Goal: Task Accomplishment & Management: Manage account settings

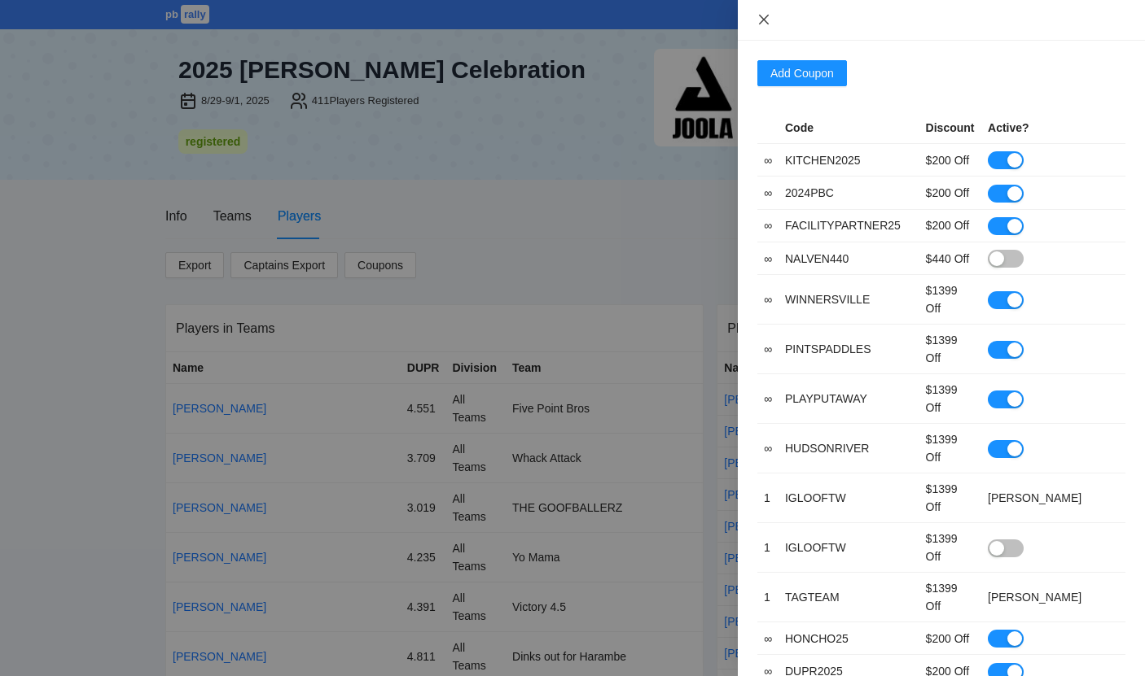
click at [765, 24] on icon "close" at bounding box center [763, 19] width 13 height 13
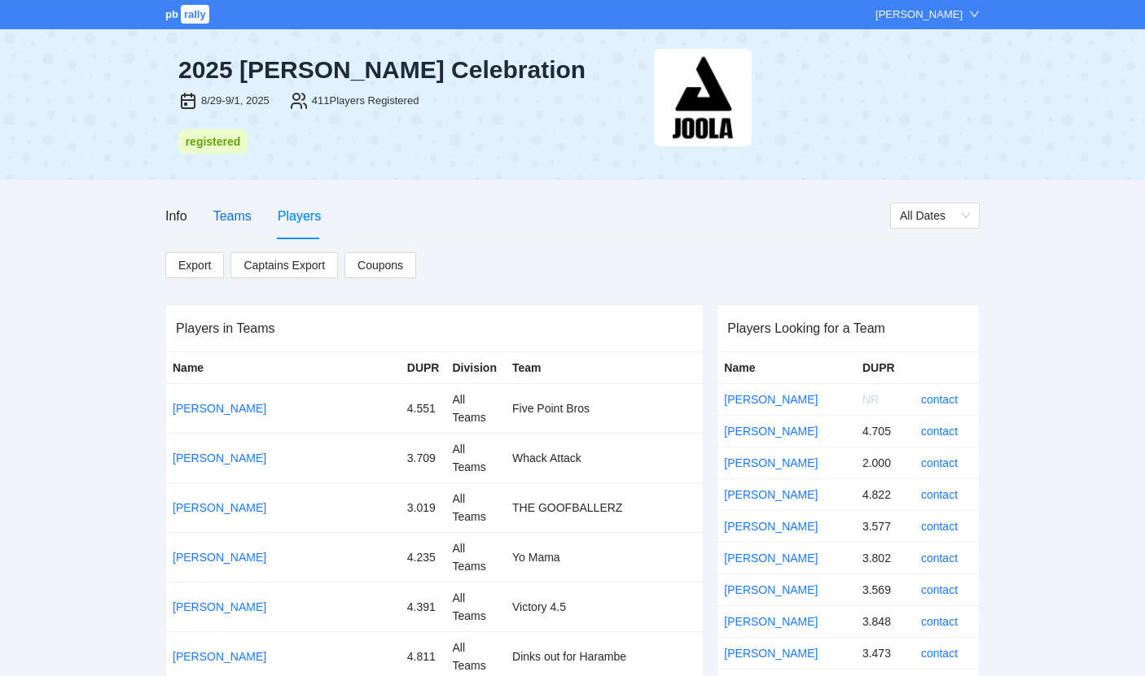
click at [226, 217] on div "Teams" at bounding box center [232, 216] width 38 height 20
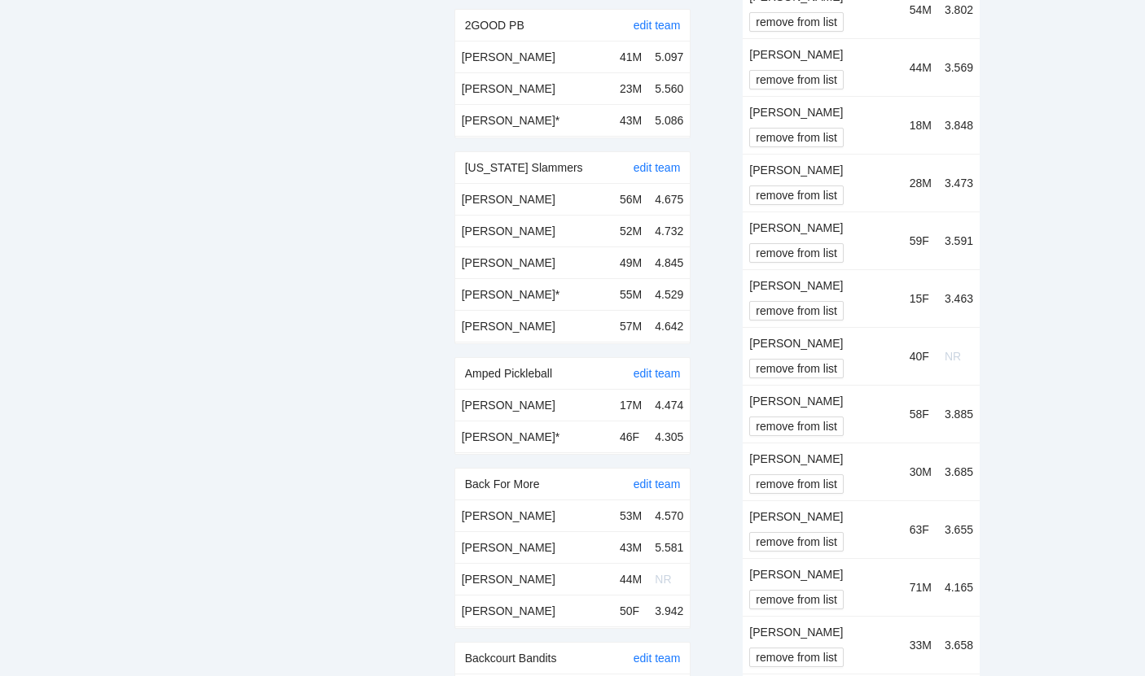
scroll to position [634, 0]
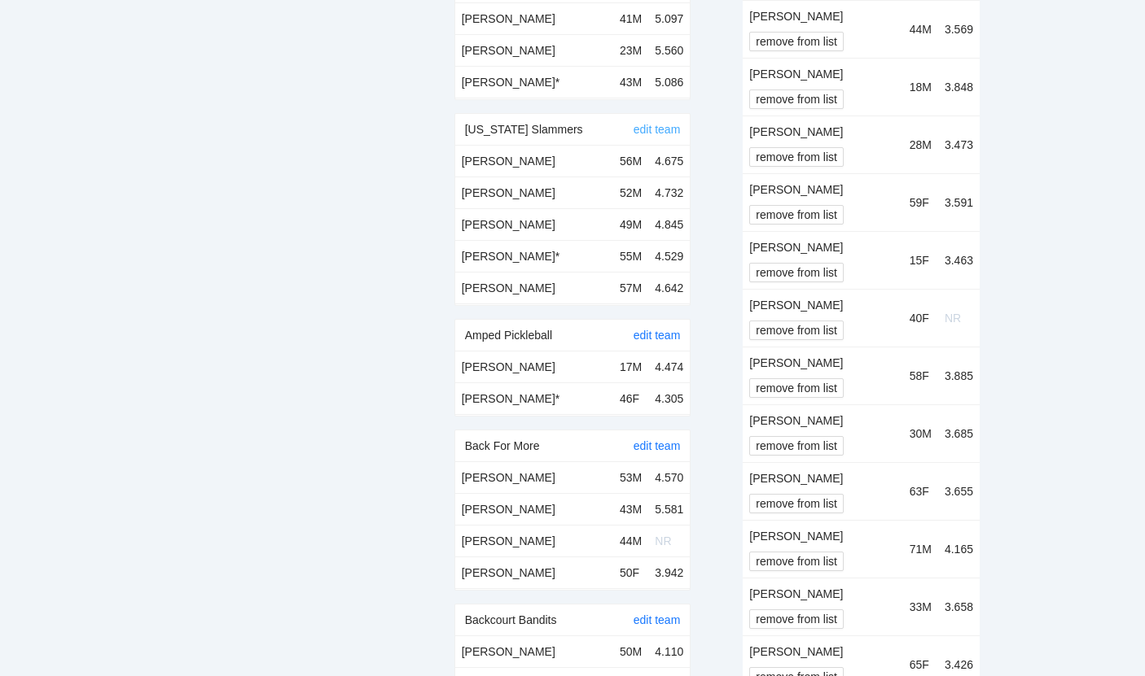
click at [675, 131] on link "edit team" at bounding box center [656, 129] width 47 height 13
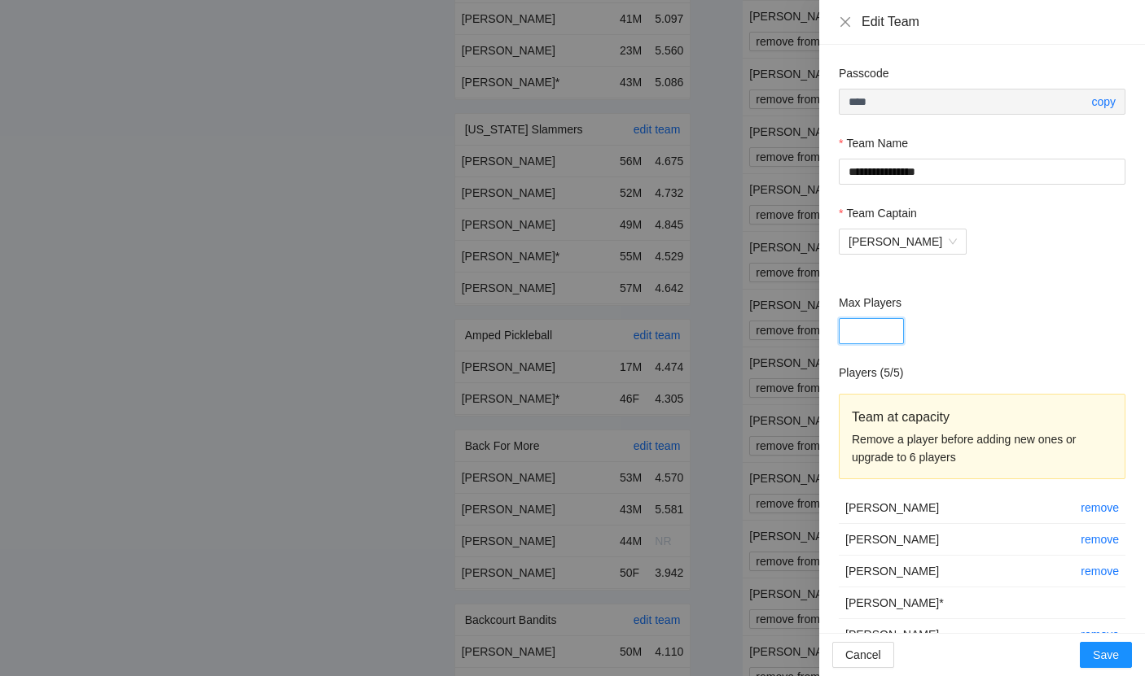
click at [880, 326] on input "*" at bounding box center [870, 331] width 65 height 26
click at [846, 20] on icon "close" at bounding box center [845, 21] width 10 height 10
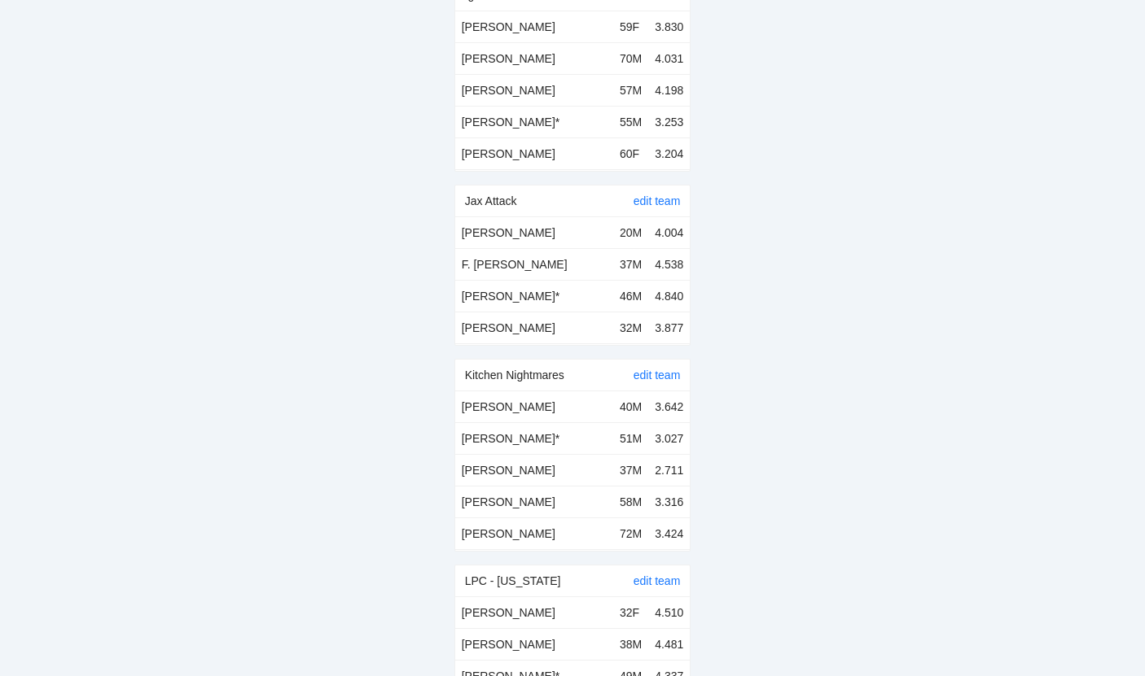
scroll to position [15897, 0]
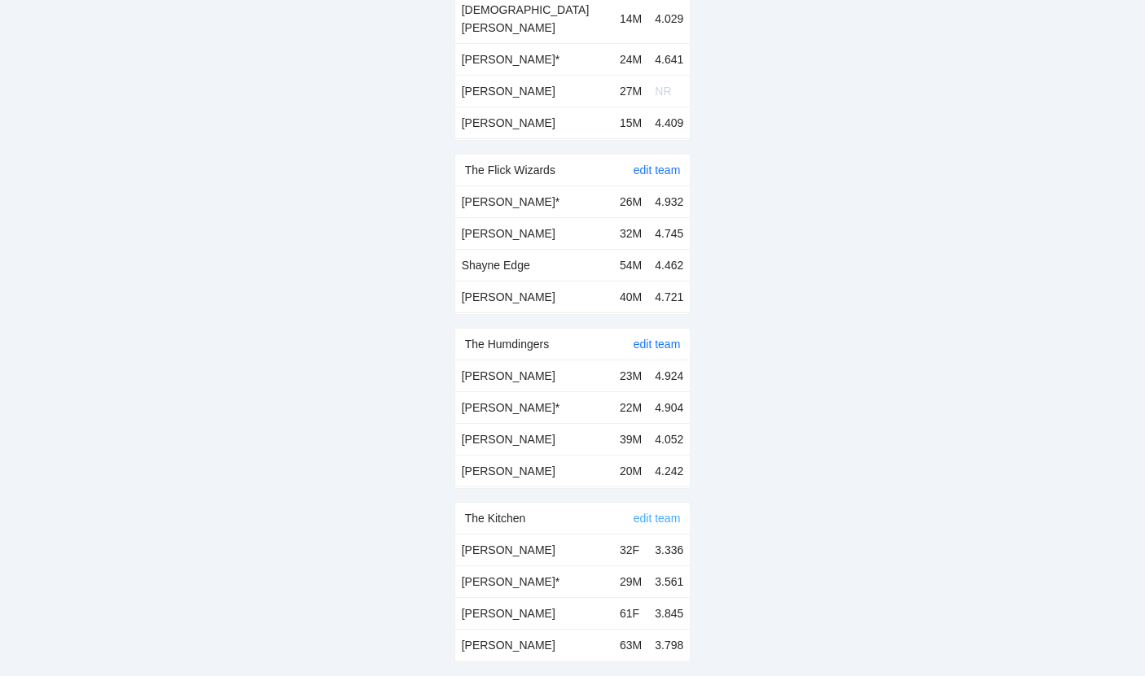
click at [662, 512] on link "edit team" at bounding box center [656, 518] width 47 height 13
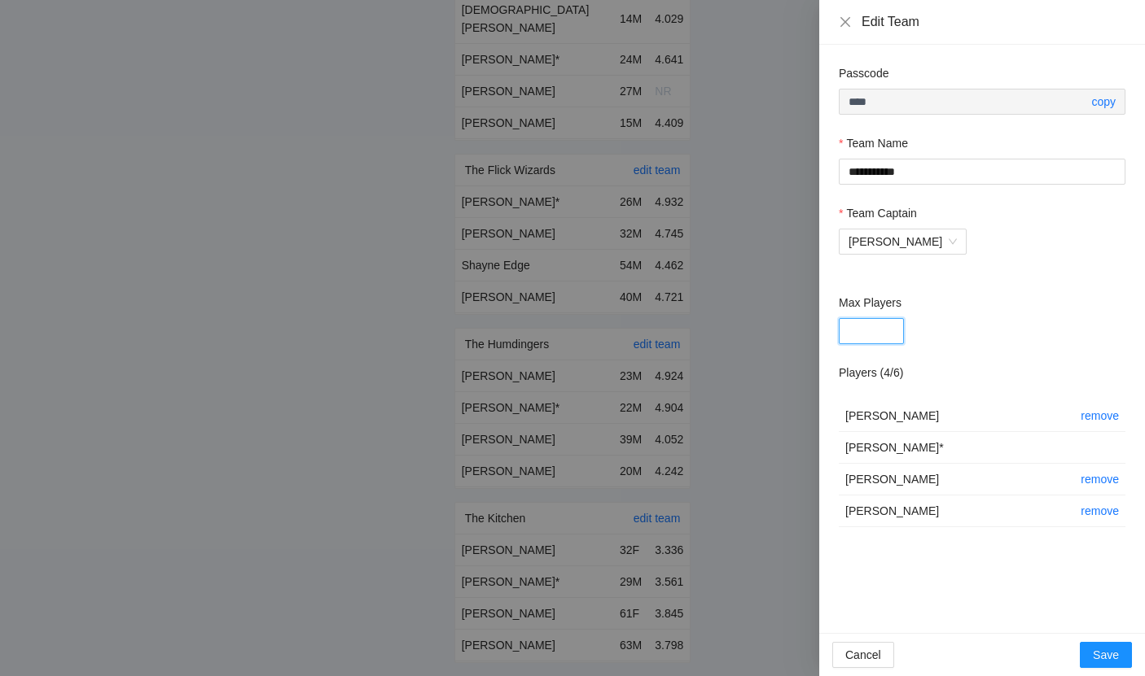
type input "*"
click at [884, 324] on input "*" at bounding box center [870, 331] width 65 height 26
click at [1103, 669] on div "Cancel Save" at bounding box center [982, 654] width 326 height 43
click at [1103, 650] on span "Save" at bounding box center [1105, 655] width 26 height 18
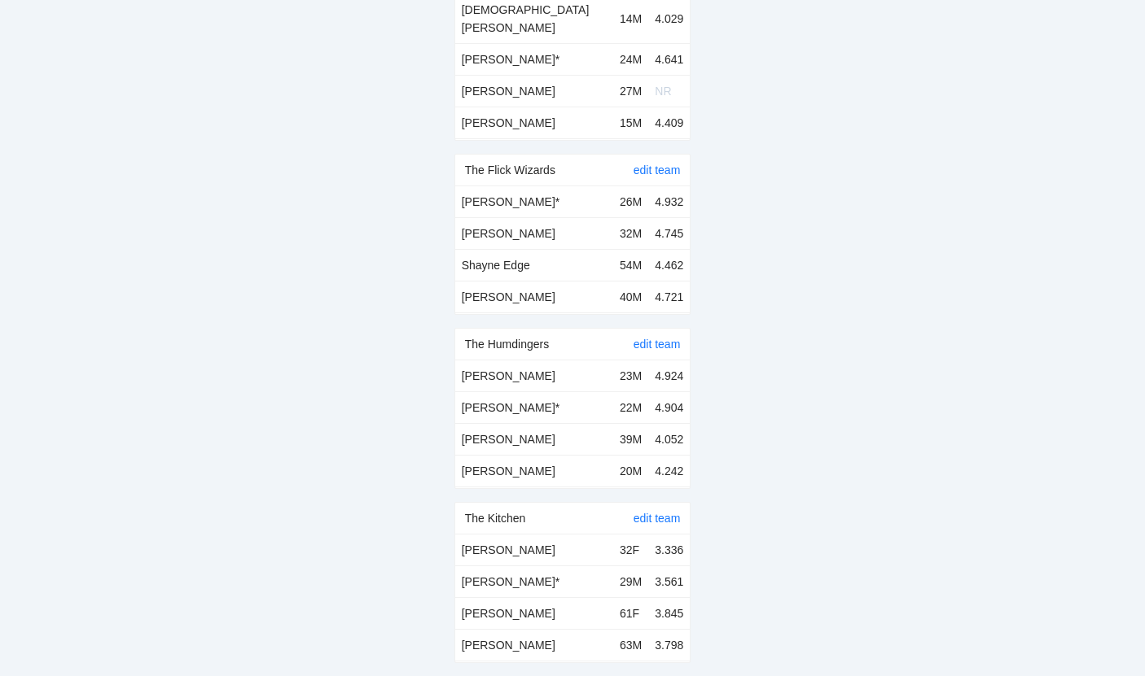
scroll to position [15153, 0]
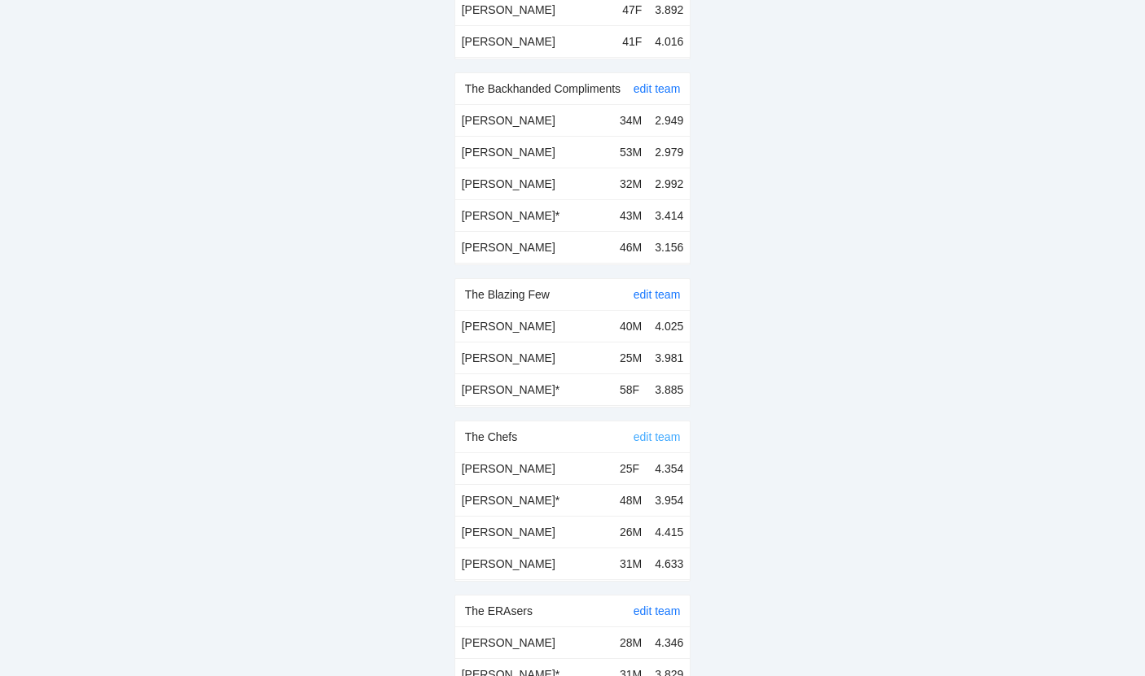
click at [659, 431] on link "edit team" at bounding box center [656, 437] width 47 height 13
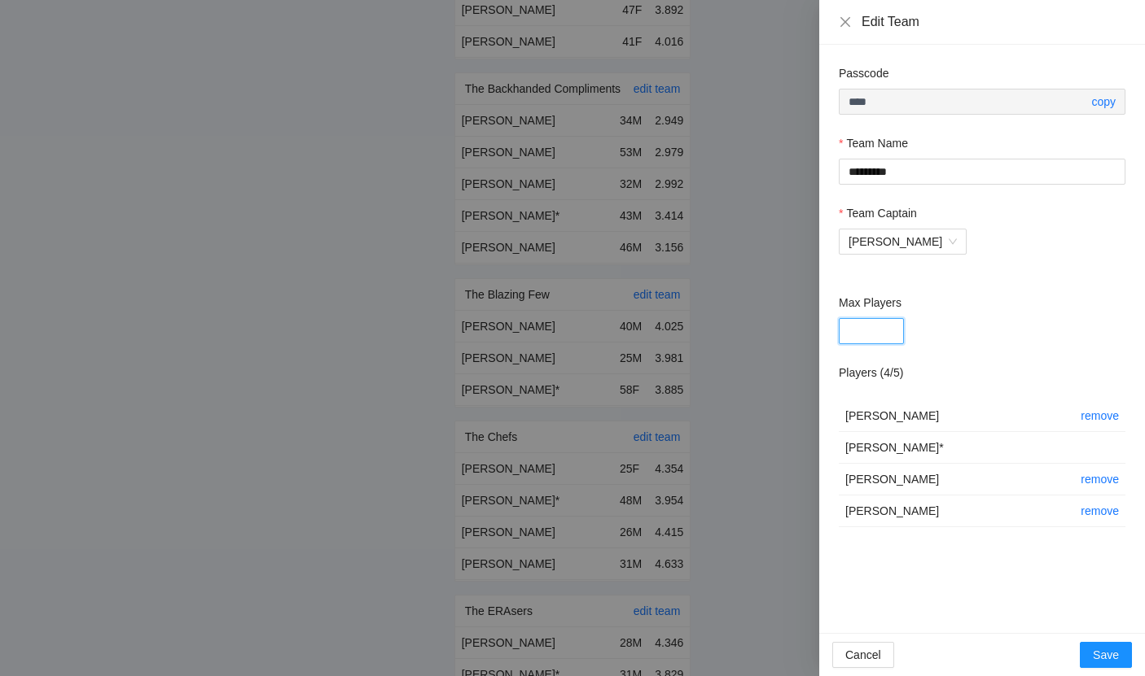
click at [867, 335] on input "*" at bounding box center [870, 331] width 65 height 26
type input "*"
click at [1095, 650] on span "Save" at bounding box center [1105, 655] width 26 height 18
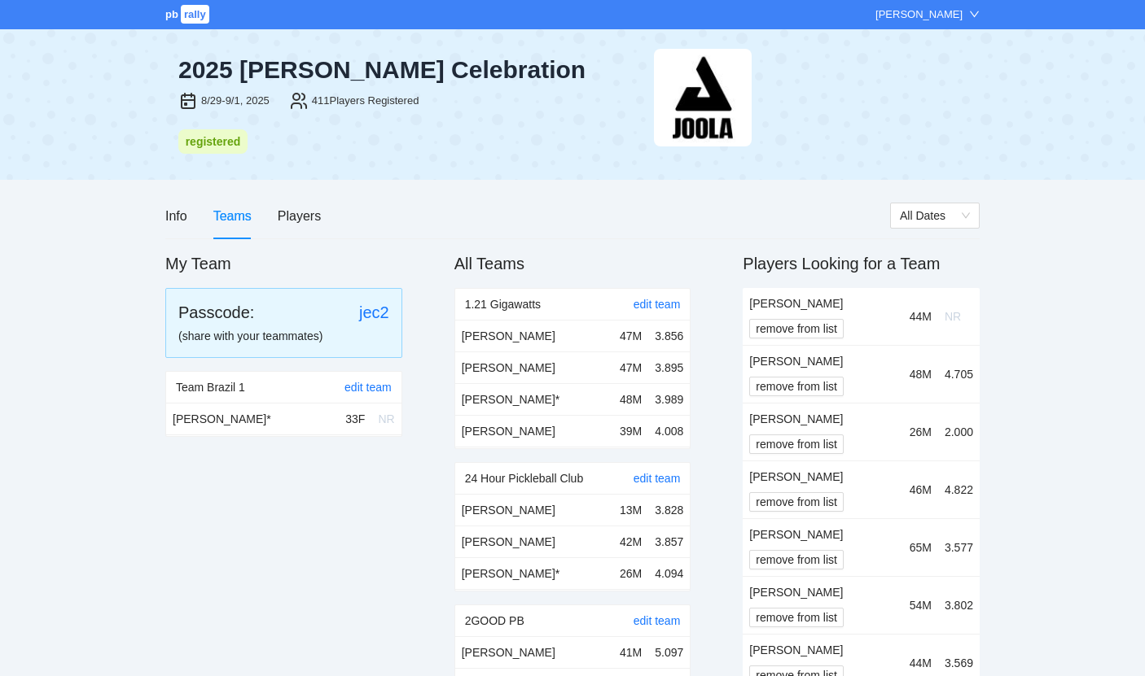
scroll to position [15153, 0]
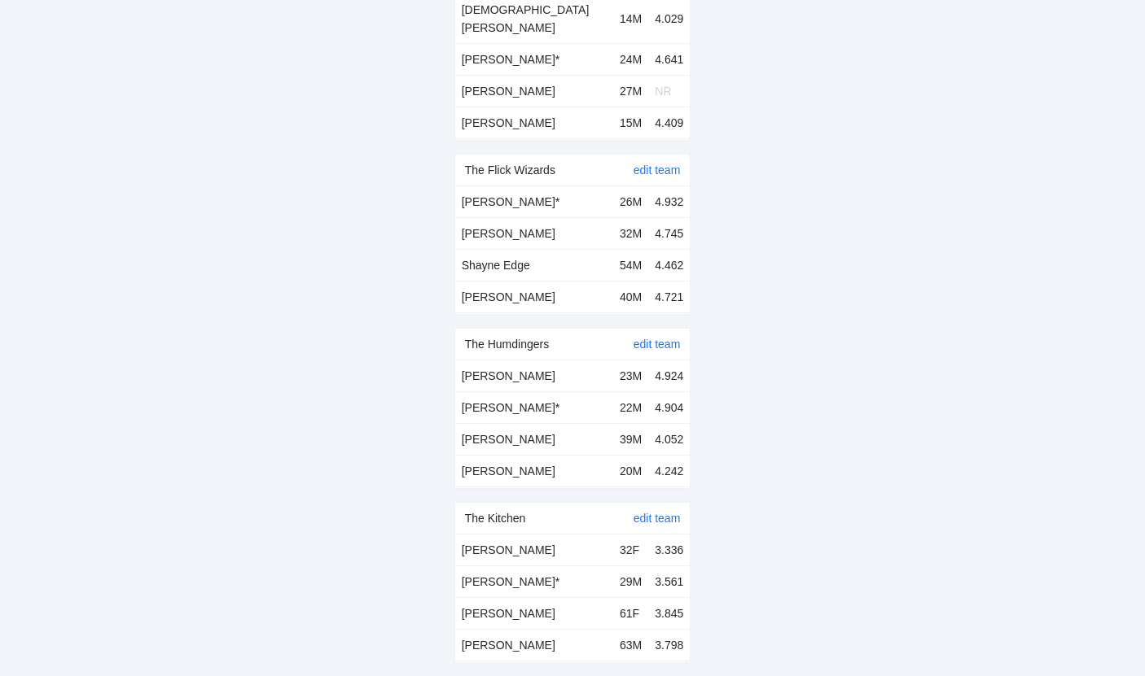
scroll to position [12398, 0]
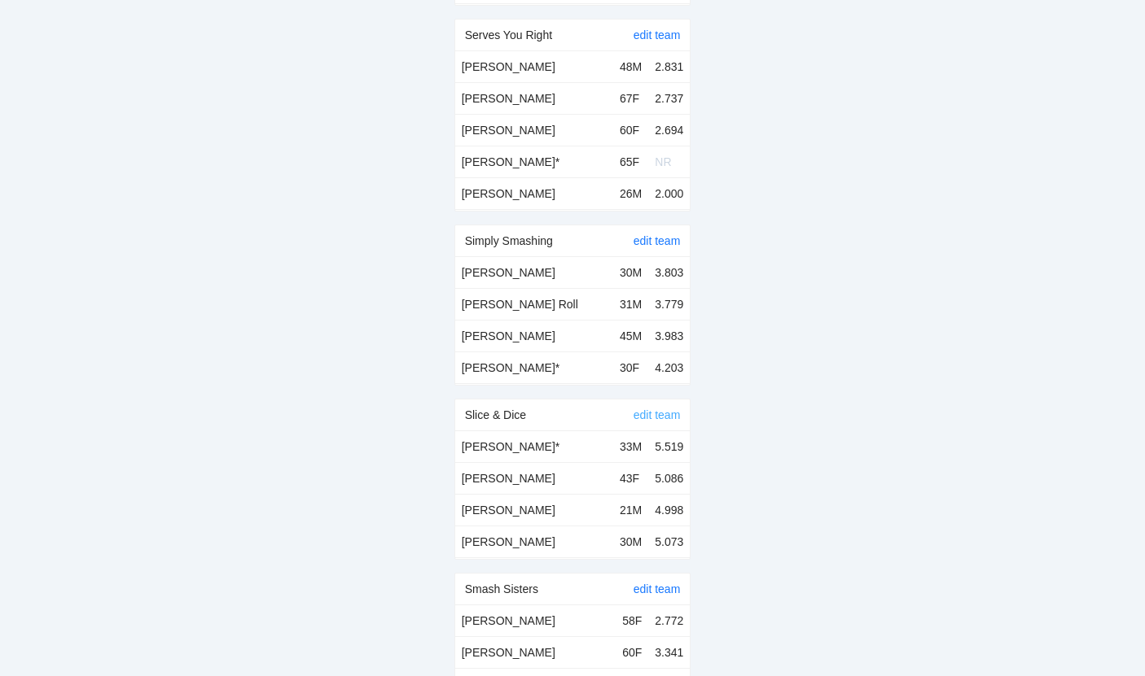
click at [658, 409] on link "edit team" at bounding box center [656, 415] width 47 height 13
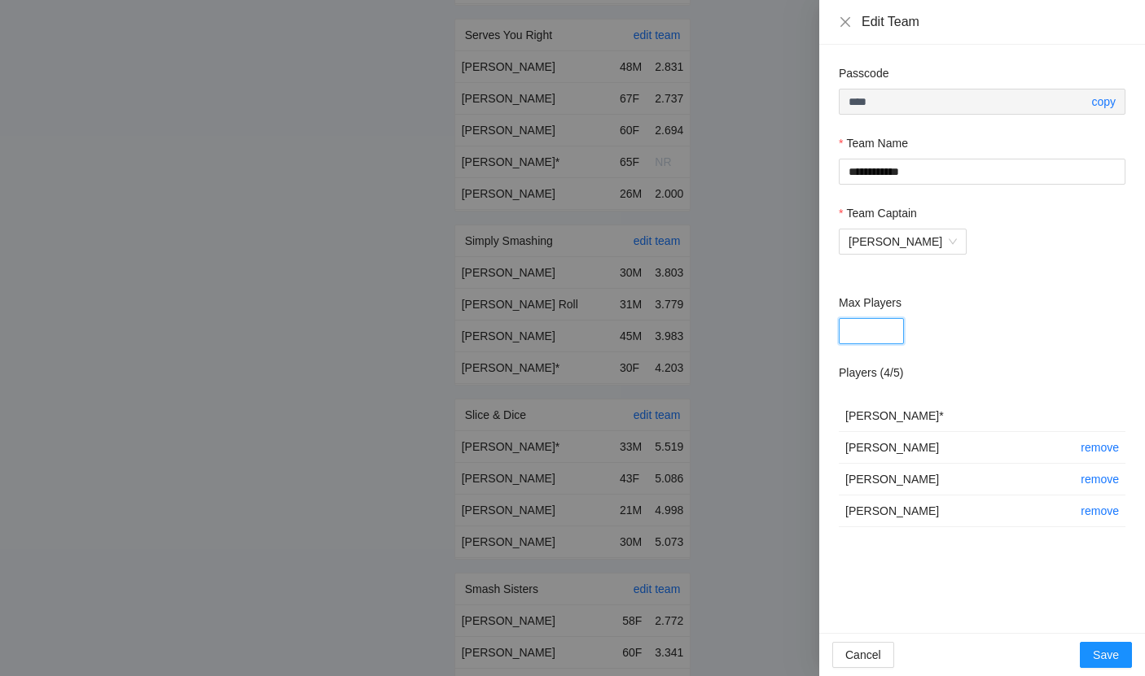
click at [863, 332] on input "*" at bounding box center [870, 331] width 65 height 26
type input "*"
click at [968, 342] on div "*" at bounding box center [981, 331] width 287 height 26
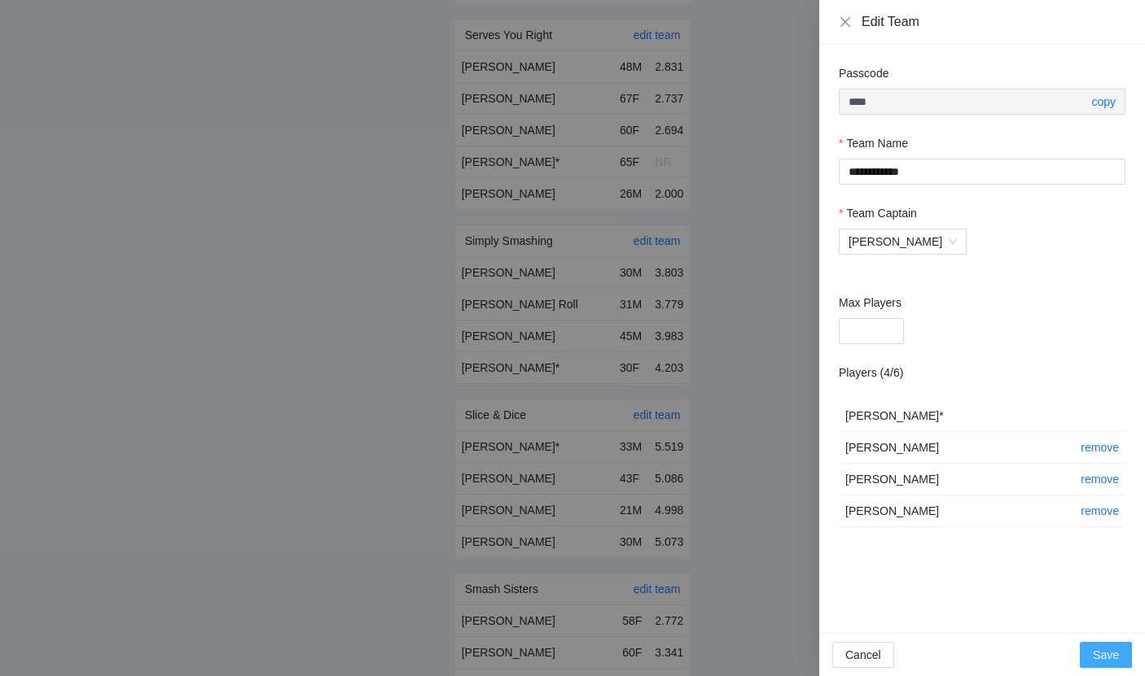
click at [1110, 651] on span "Save" at bounding box center [1105, 655] width 26 height 18
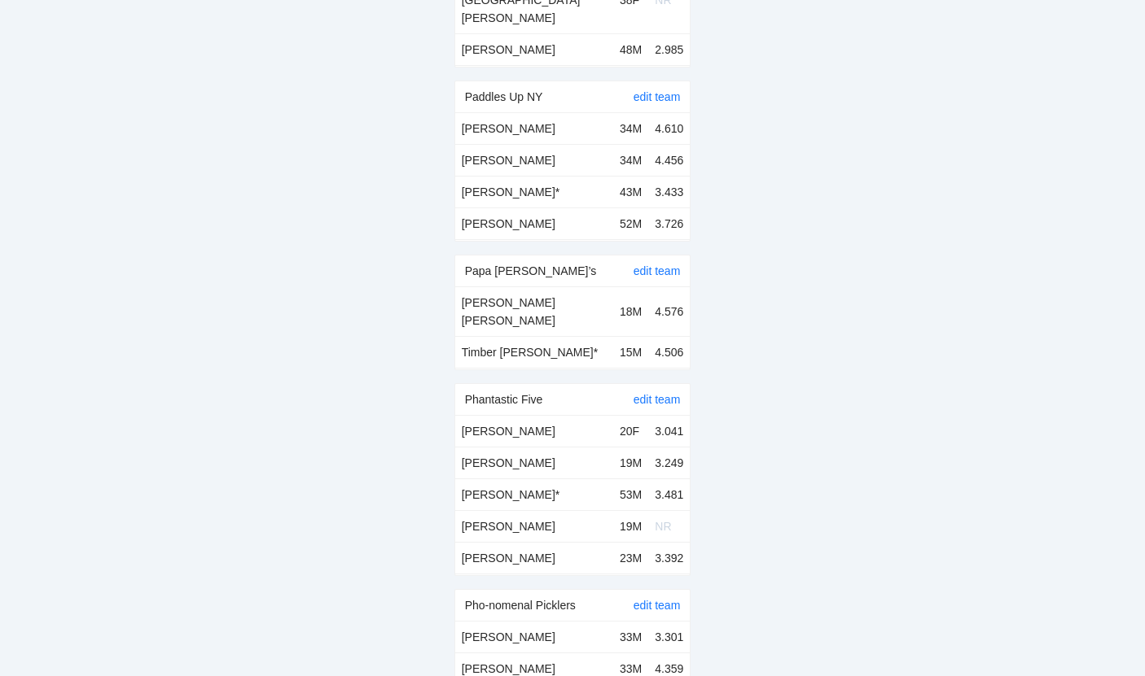
scroll to position [9845, 0]
